Goal: Transaction & Acquisition: Purchase product/service

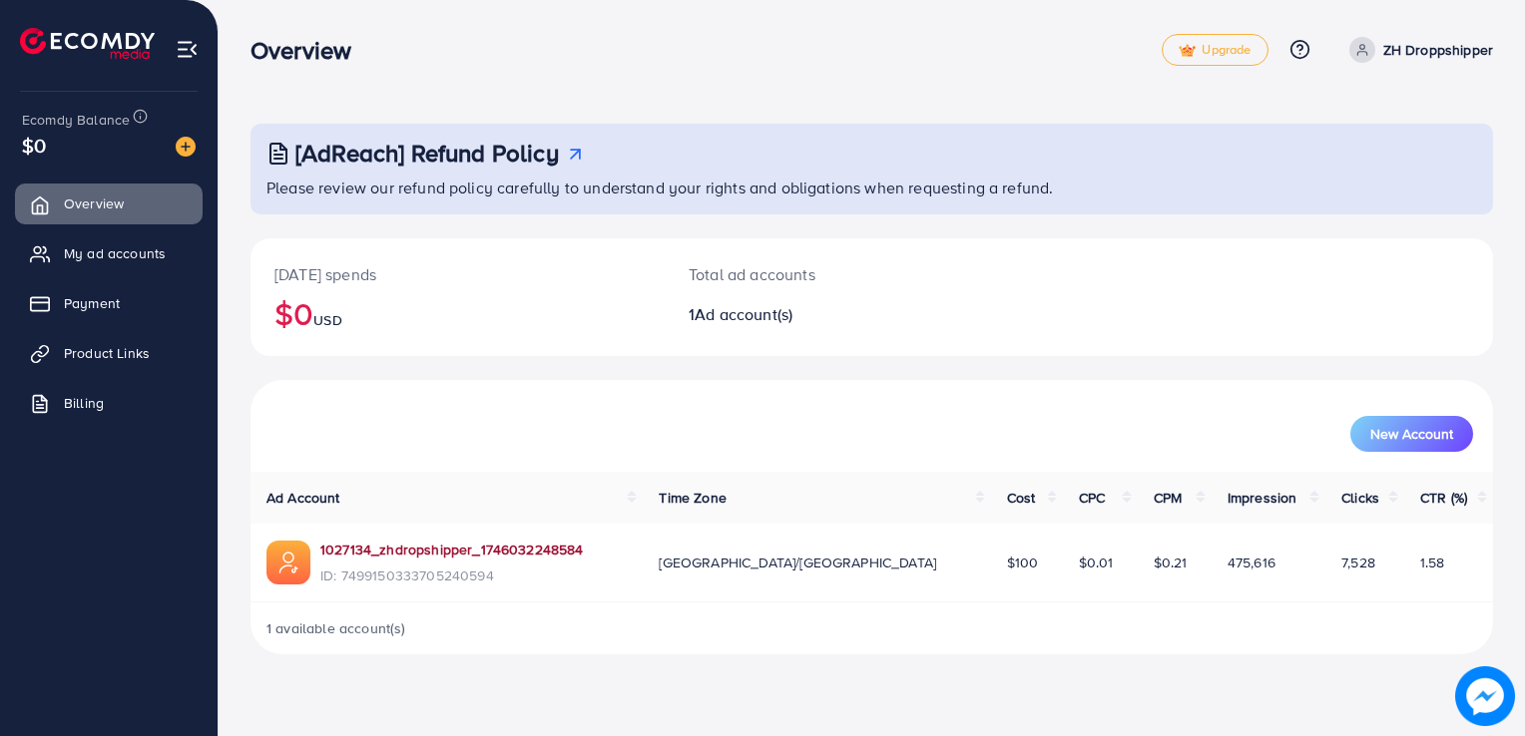
click at [359, 556] on link "1027134_zhdropshipper_1746032248584" at bounding box center [451, 550] width 263 height 20
click at [106, 249] on span "My ad accounts" at bounding box center [120, 253] width 102 height 20
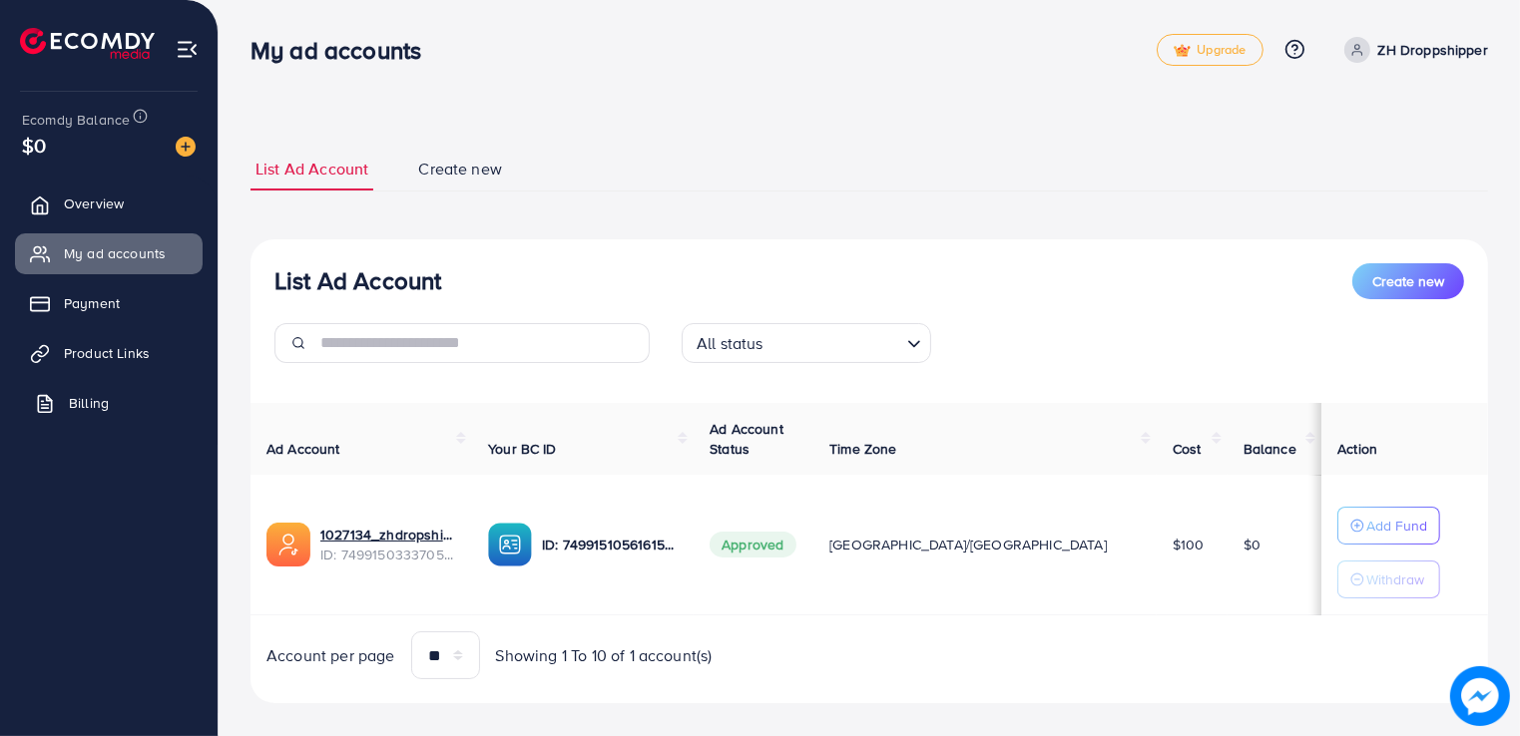
click at [77, 398] on span "Billing" at bounding box center [89, 403] width 40 height 20
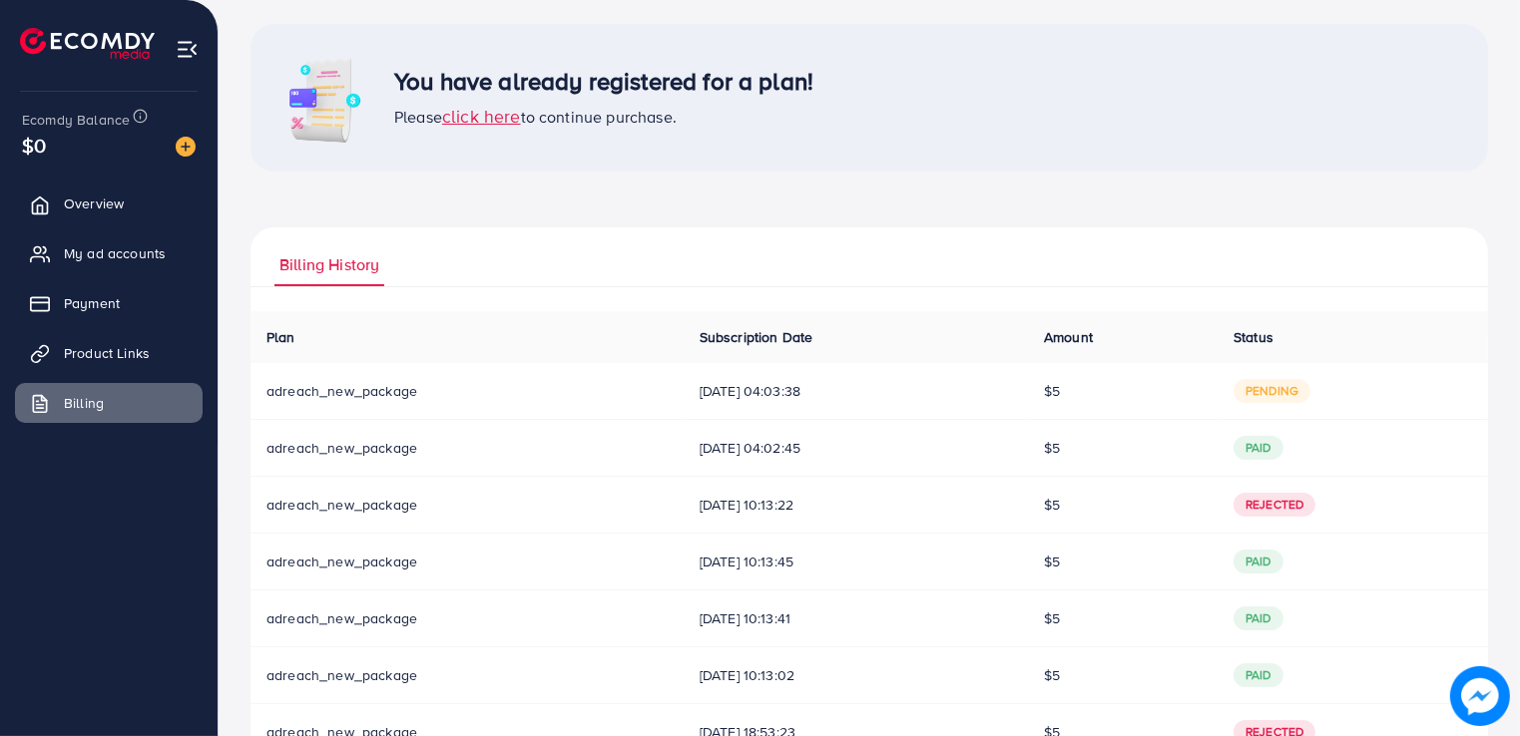
scroll to position [171, 0]
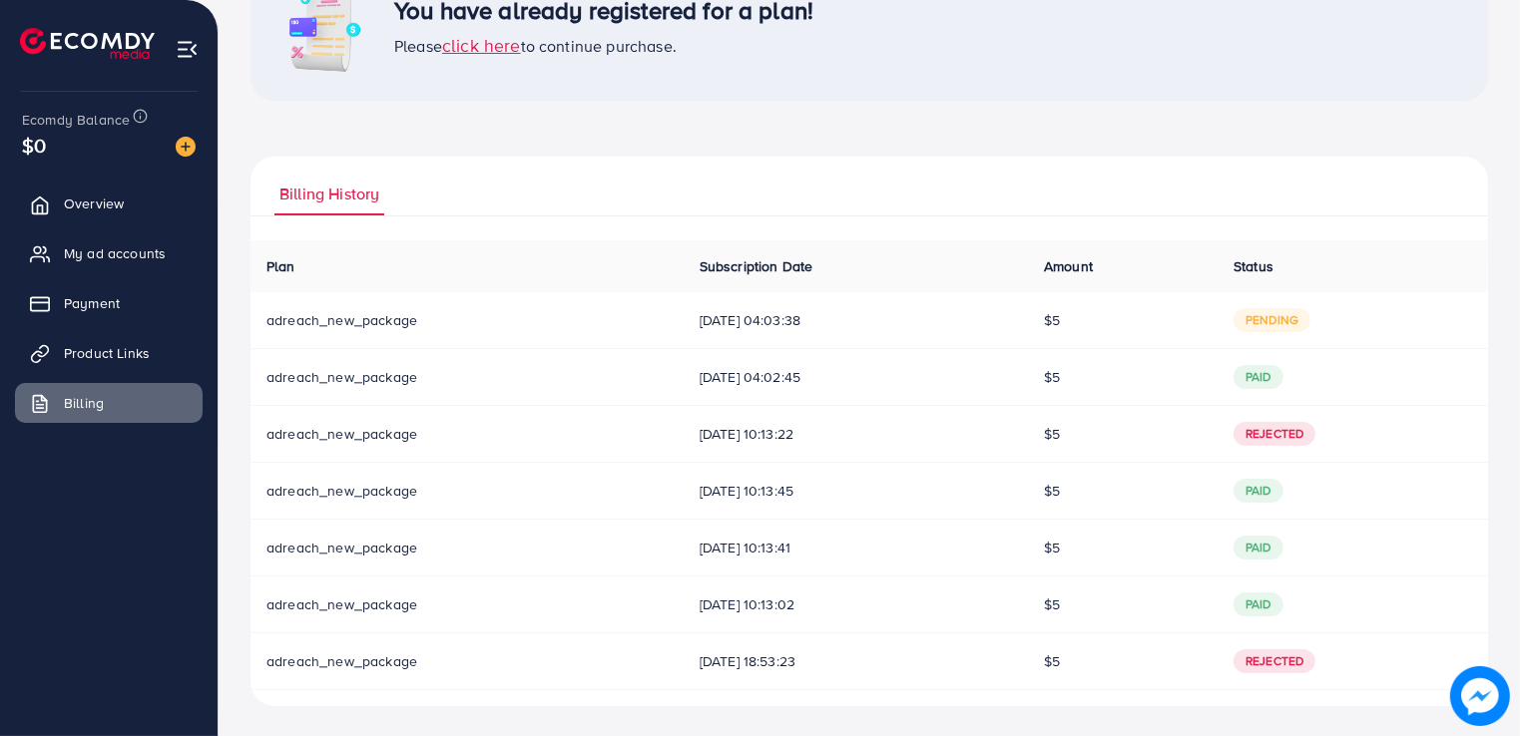
click at [776, 316] on span "[DATE] 04:03:38" at bounding box center [855, 320] width 312 height 20
click at [1035, 318] on span "pending" at bounding box center [1271, 320] width 77 height 24
click at [483, 51] on span "click here" at bounding box center [481, 45] width 79 height 25
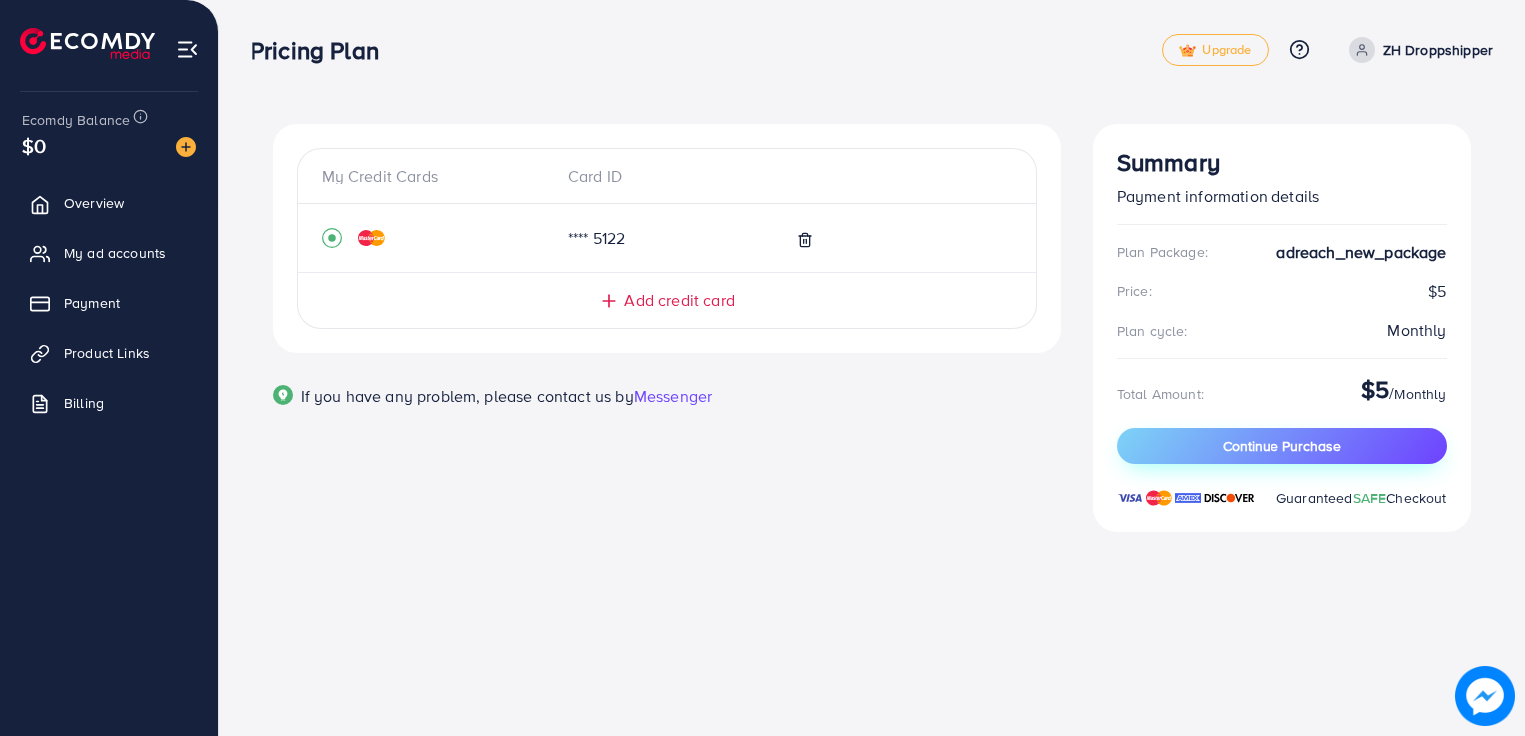
click at [1035, 444] on span "Continue Purchase" at bounding box center [1281, 446] width 119 height 20
